Goal: Check status: Check status

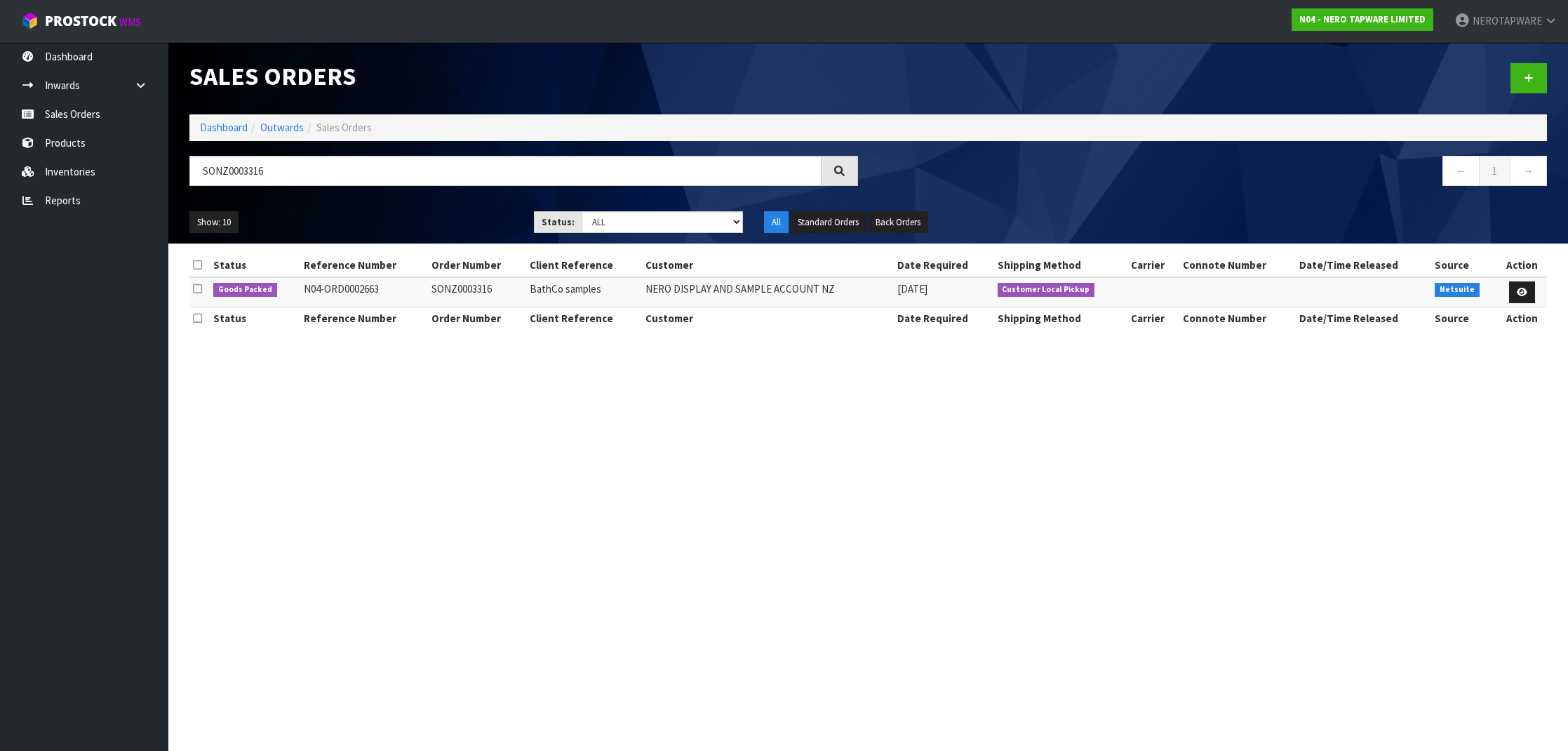
scroll to position [1, 0]
drag, startPoint x: 523, startPoint y: 161, endPoint x: 293, endPoint y: 165, distance: 230.0
click at [271, 196] on div "SONZ0003316 ← 1 →" at bounding box center [868, 178] width 1379 height 45
click at [1526, 289] on icon at bounding box center [1522, 292] width 10 height 9
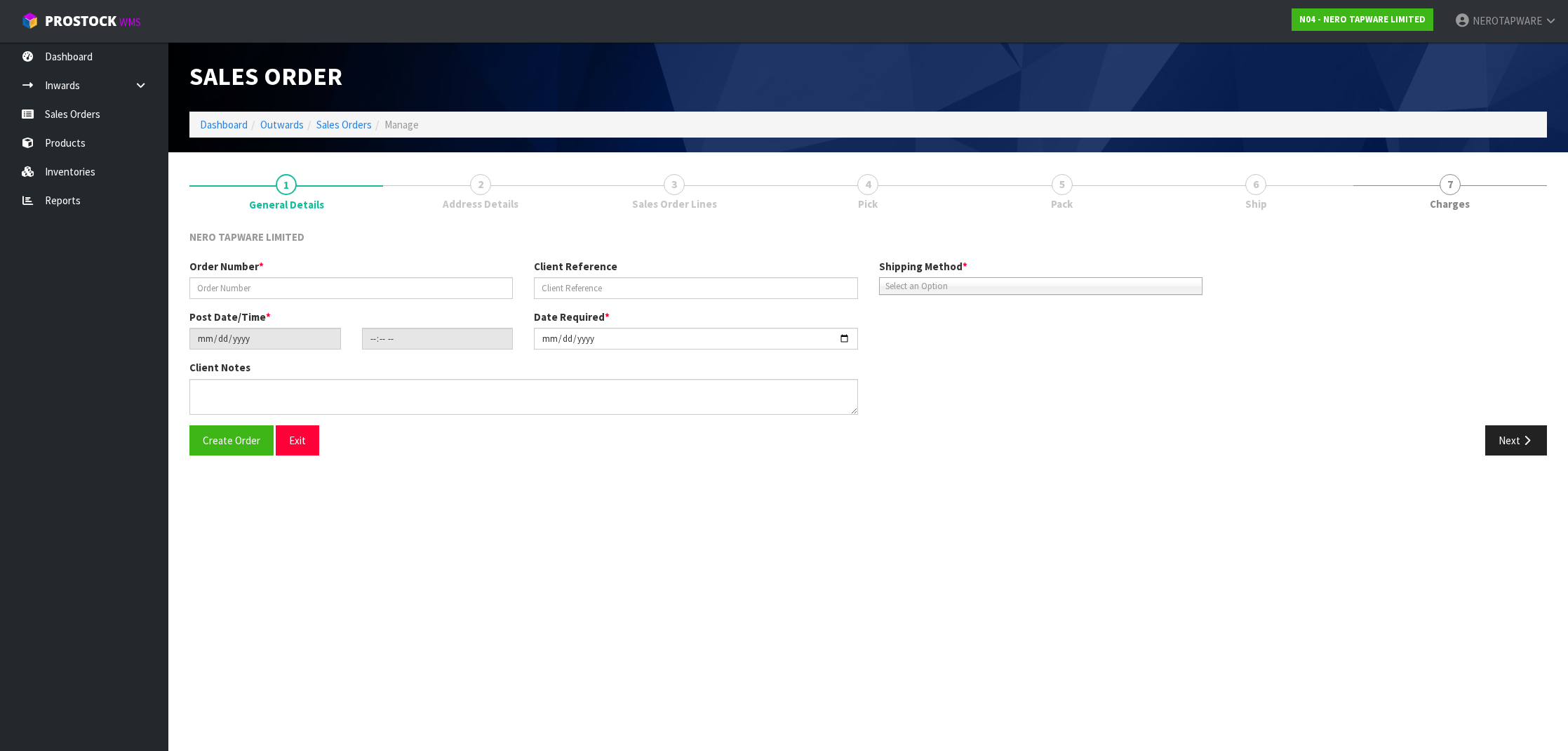
type input "SONZ0003316"
type input "BathCo samples"
type input "[DATE]"
type input "08:15:06.000"
type input "[DATE]"
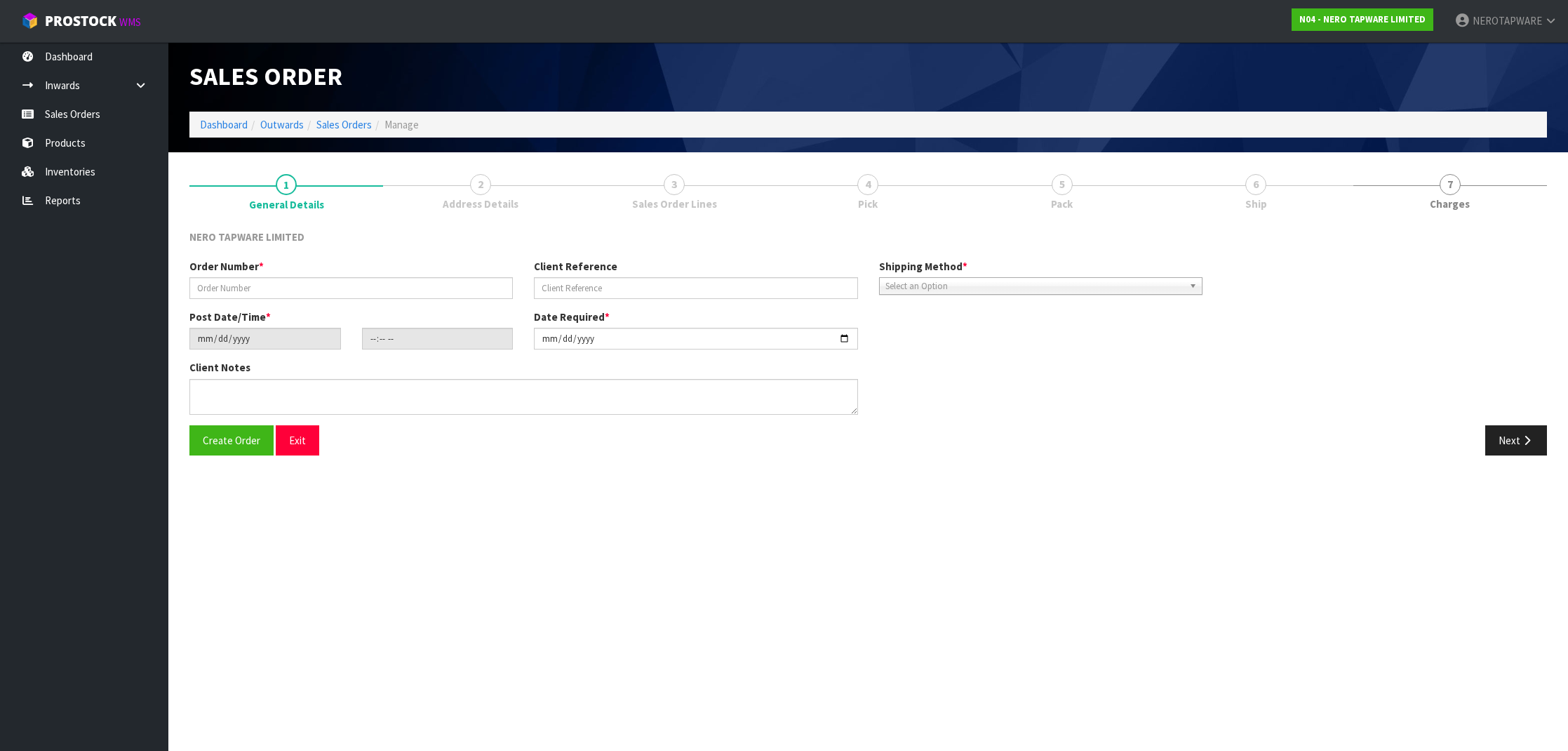
type textarea "[PERSON_NAME] pick up 29/08"
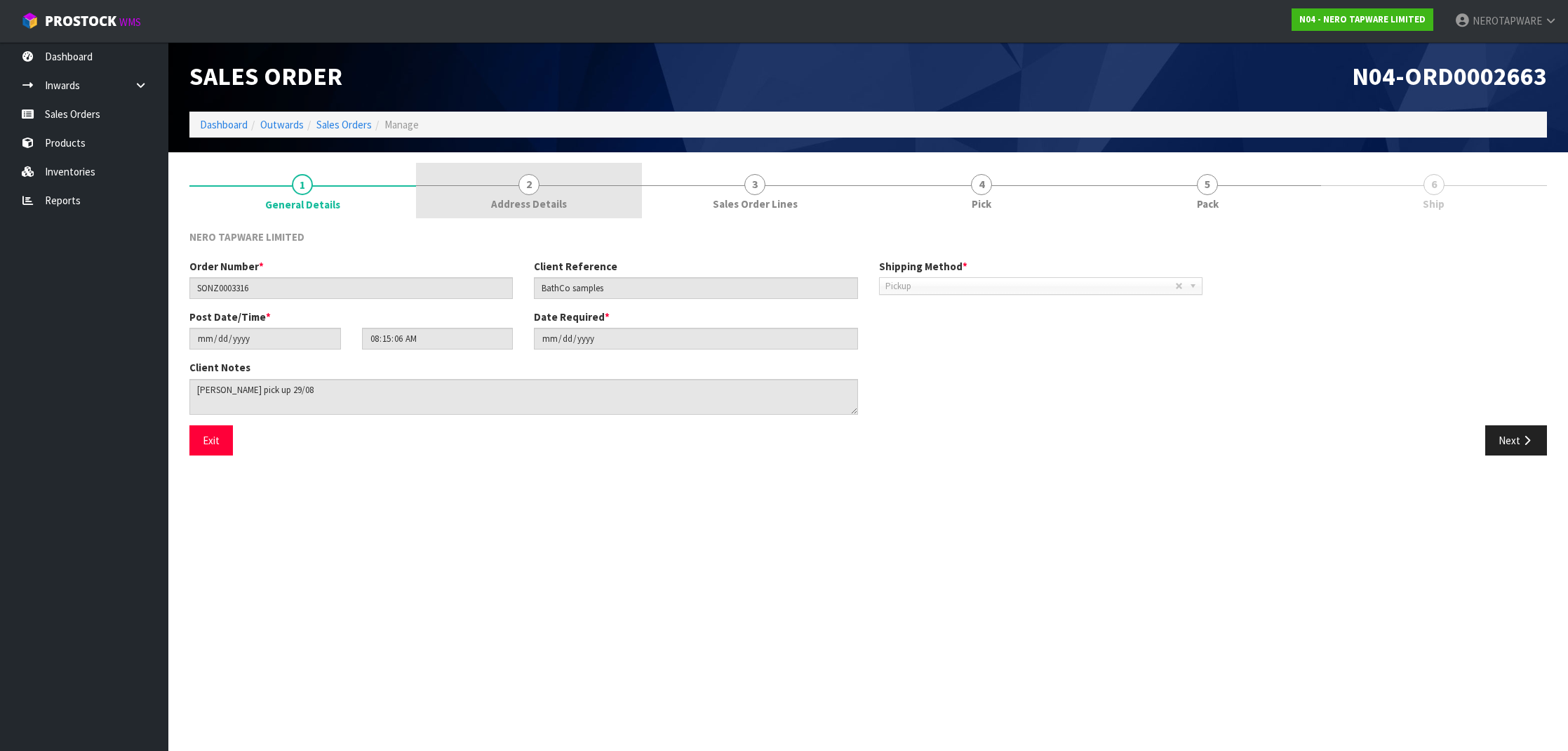
click at [529, 207] on span "Address Details" at bounding box center [529, 204] width 76 height 15
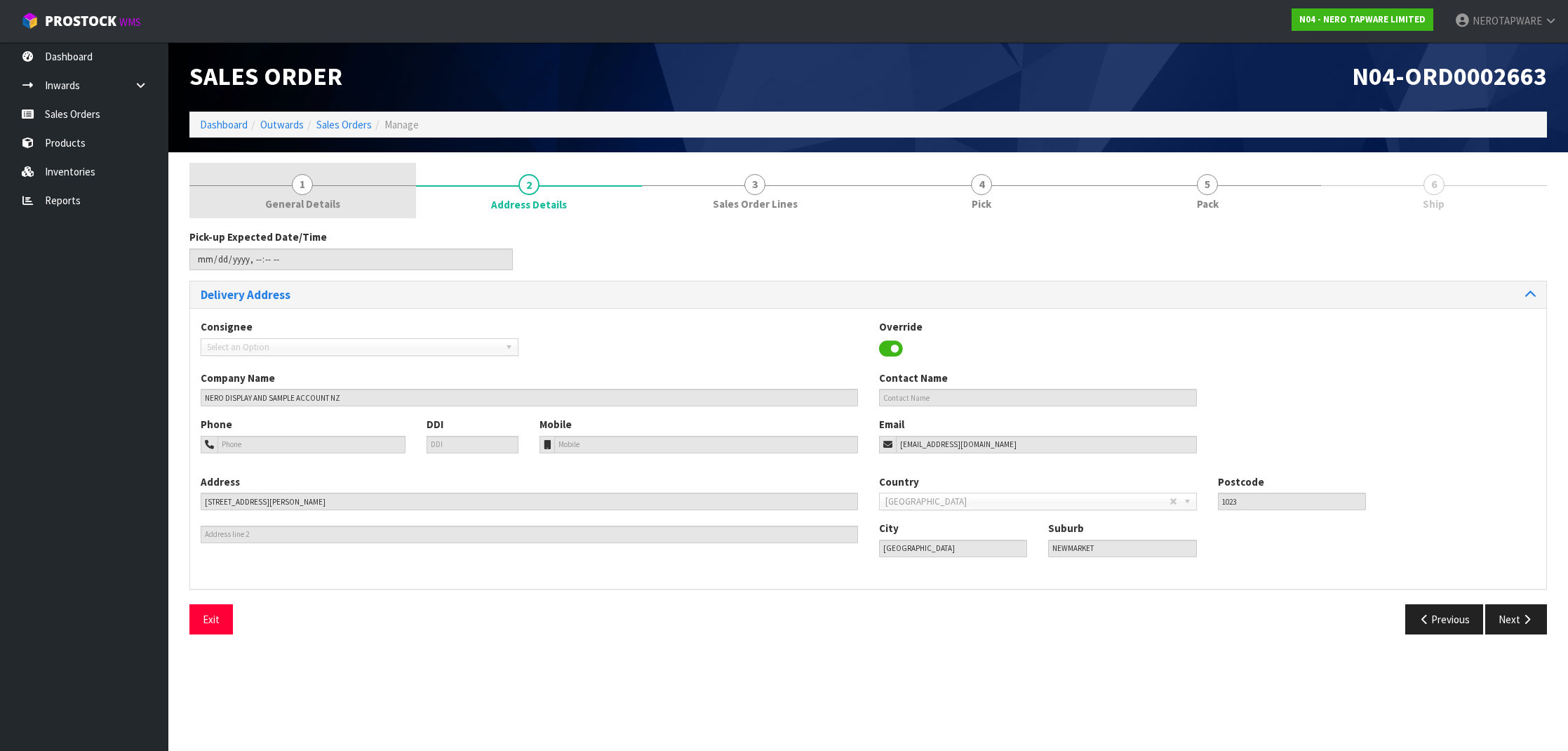
click at [328, 190] on link "1 General Details" at bounding box center [303, 190] width 226 height 55
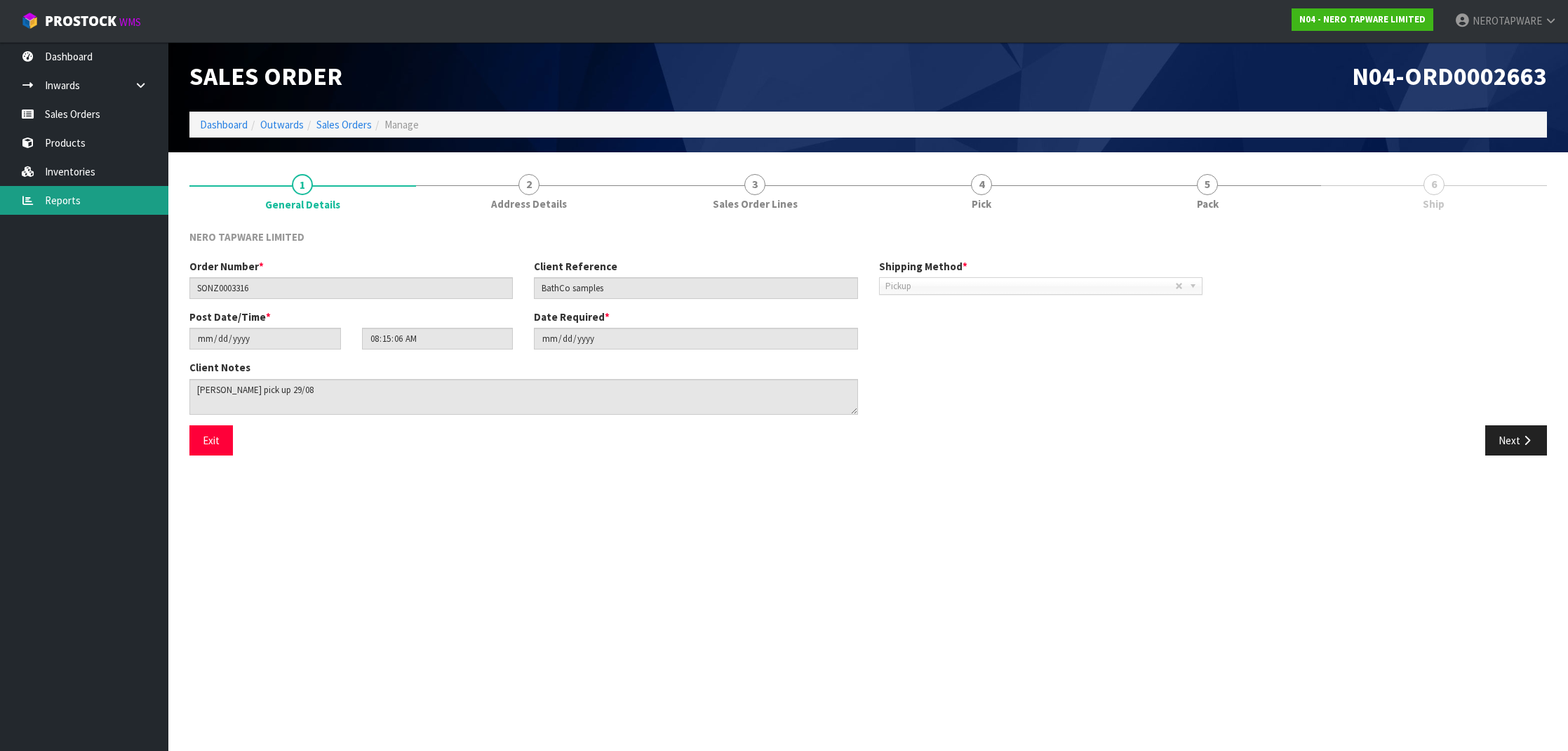
click at [52, 197] on link "Reports" at bounding box center [84, 200] width 168 height 29
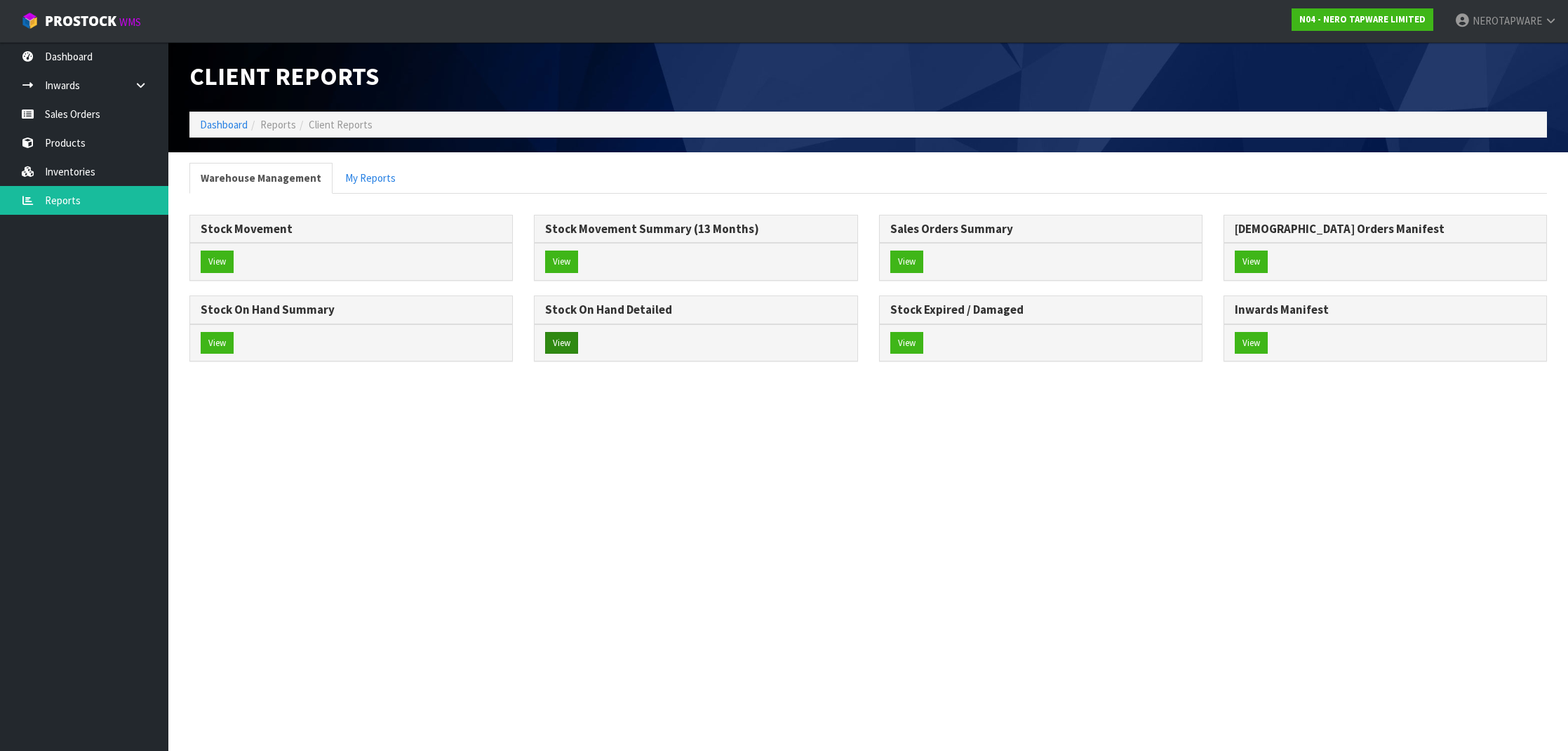
click at [558, 344] on button "View" at bounding box center [562, 344] width 33 height 23
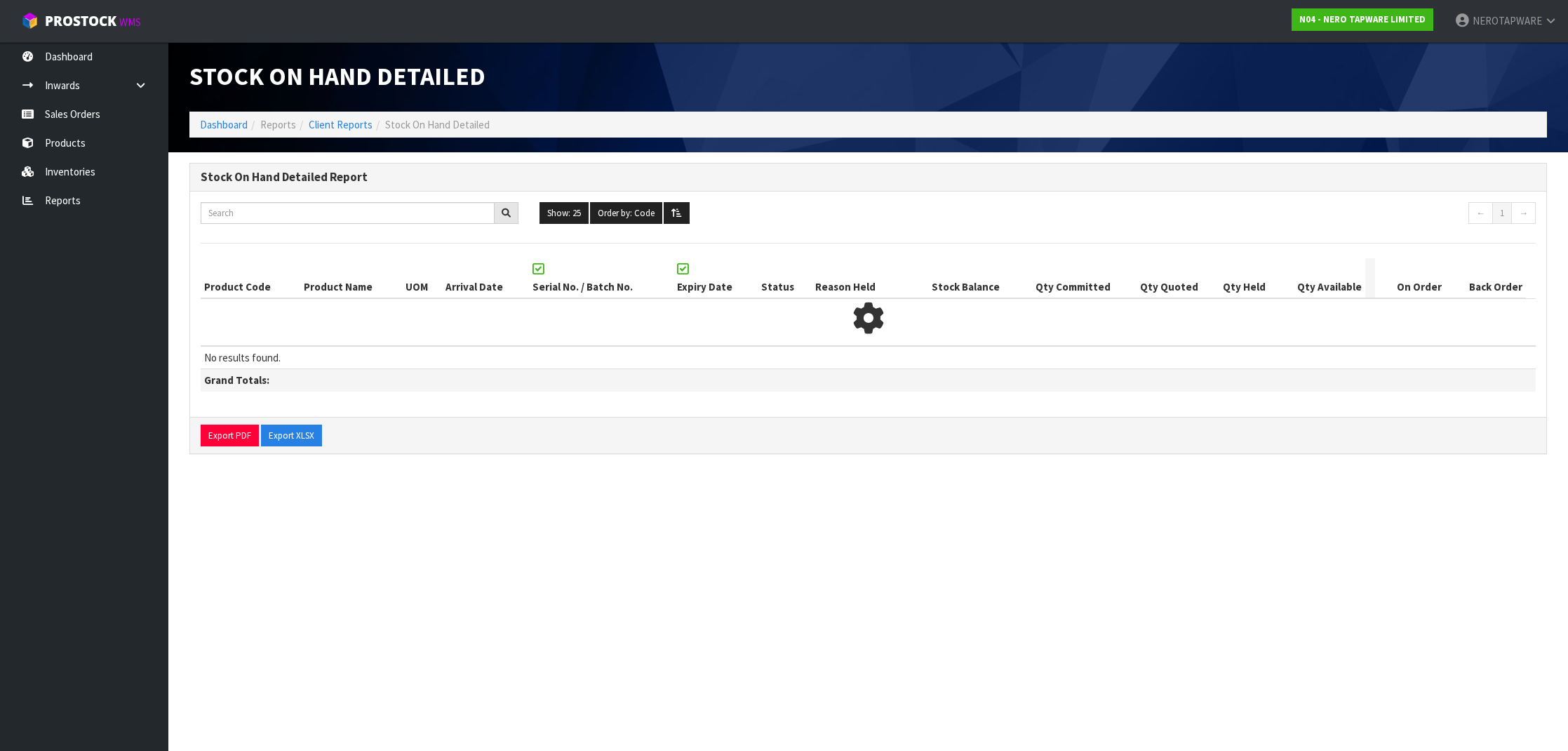
scroll to position [1, 0]
click at [371, 228] on div "Show: 25 5 10 25 50 100 ALL Order by: Code Code Total Available Held Committed …" at bounding box center [868, 305] width 1356 height 225
click at [373, 217] on input "text" at bounding box center [348, 213] width 294 height 22
paste input "NR221905GBN"
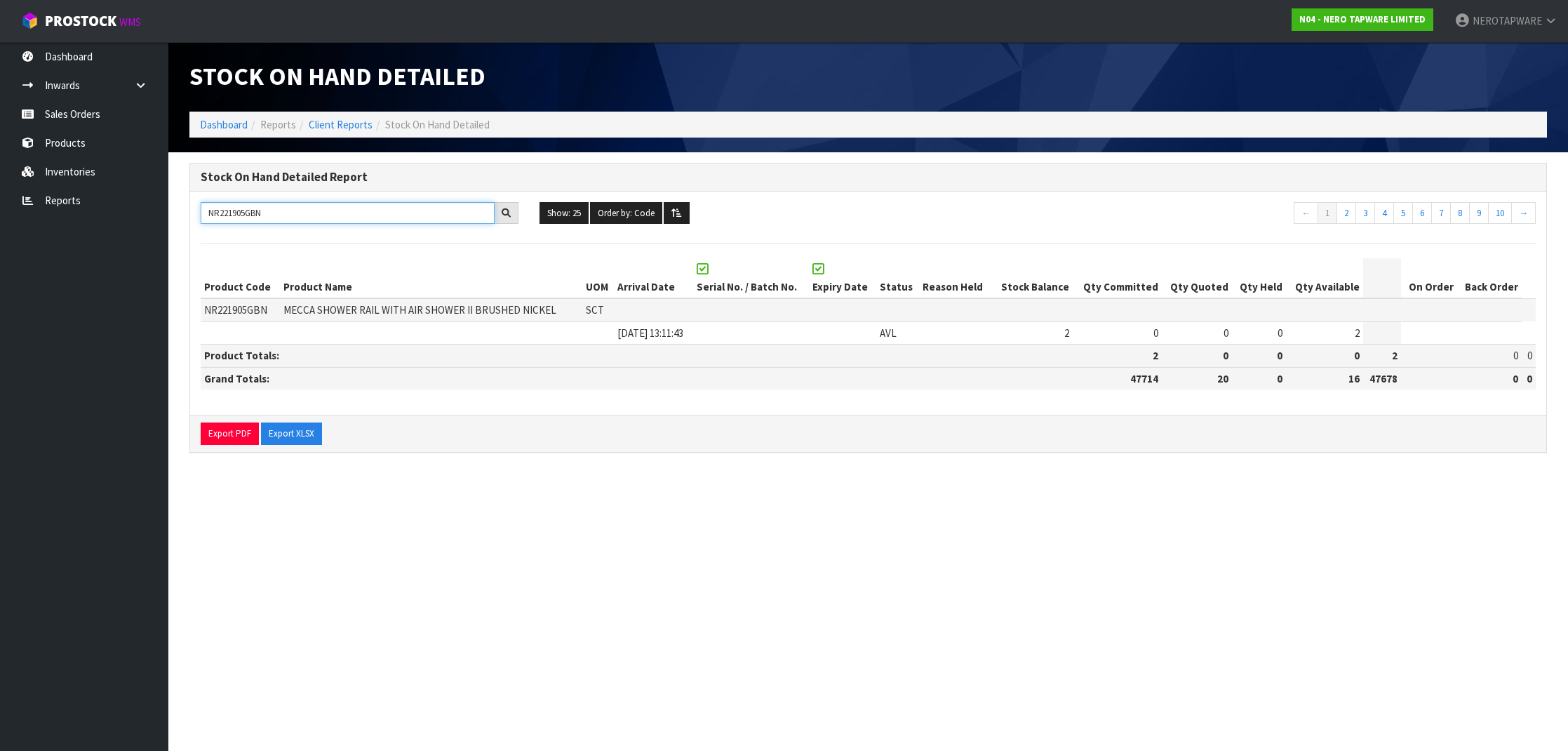
scroll to position [0, 0]
type input "NR221905GBN"
